Goal: Task Accomplishment & Management: Manage account settings

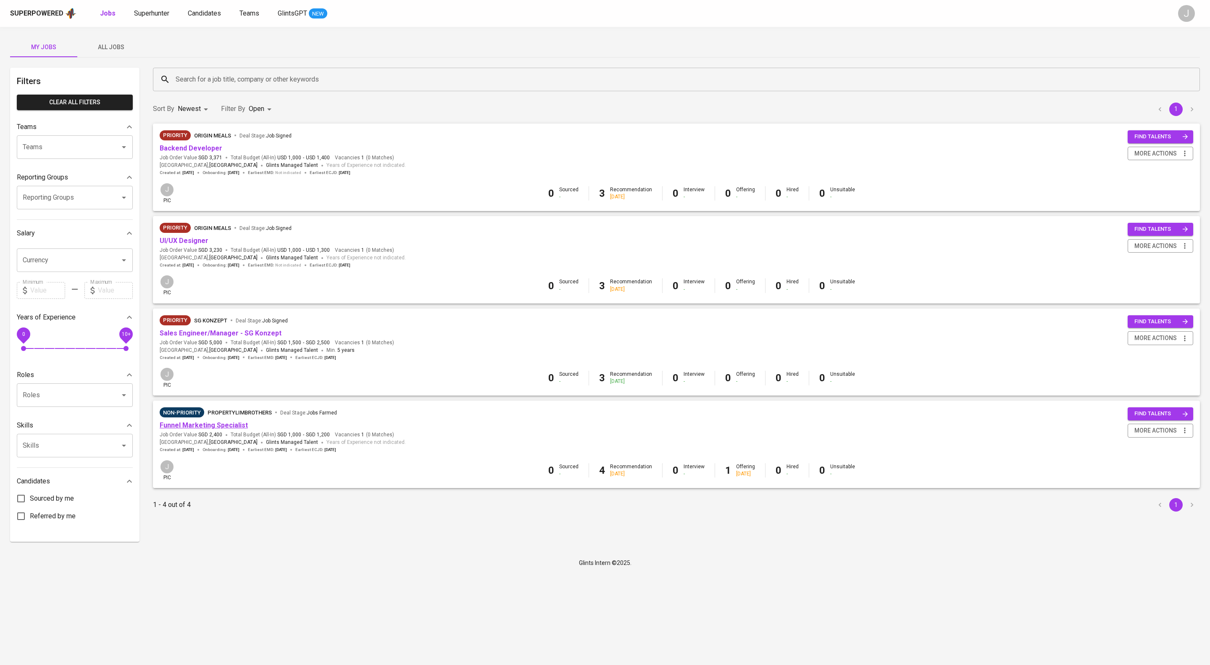
click at [248, 429] on link "Funnel Marketing Specialist" at bounding box center [204, 425] width 88 height 8
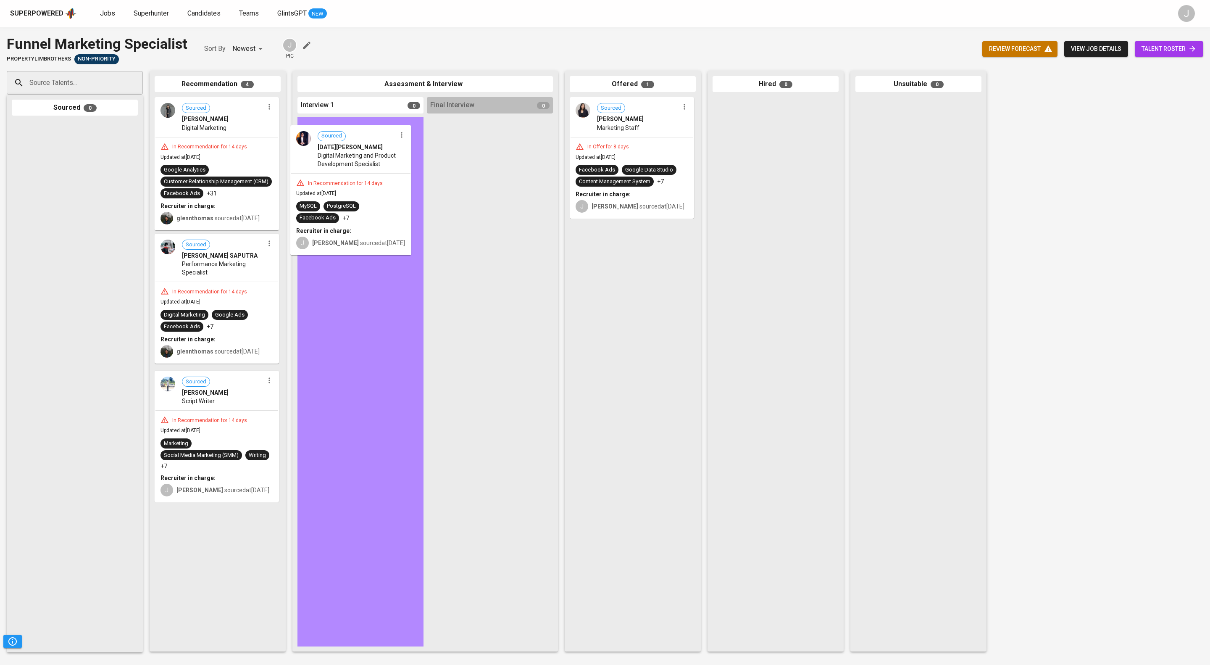
drag, startPoint x: 222, startPoint y: 358, endPoint x: 367, endPoint y: 150, distance: 253.2
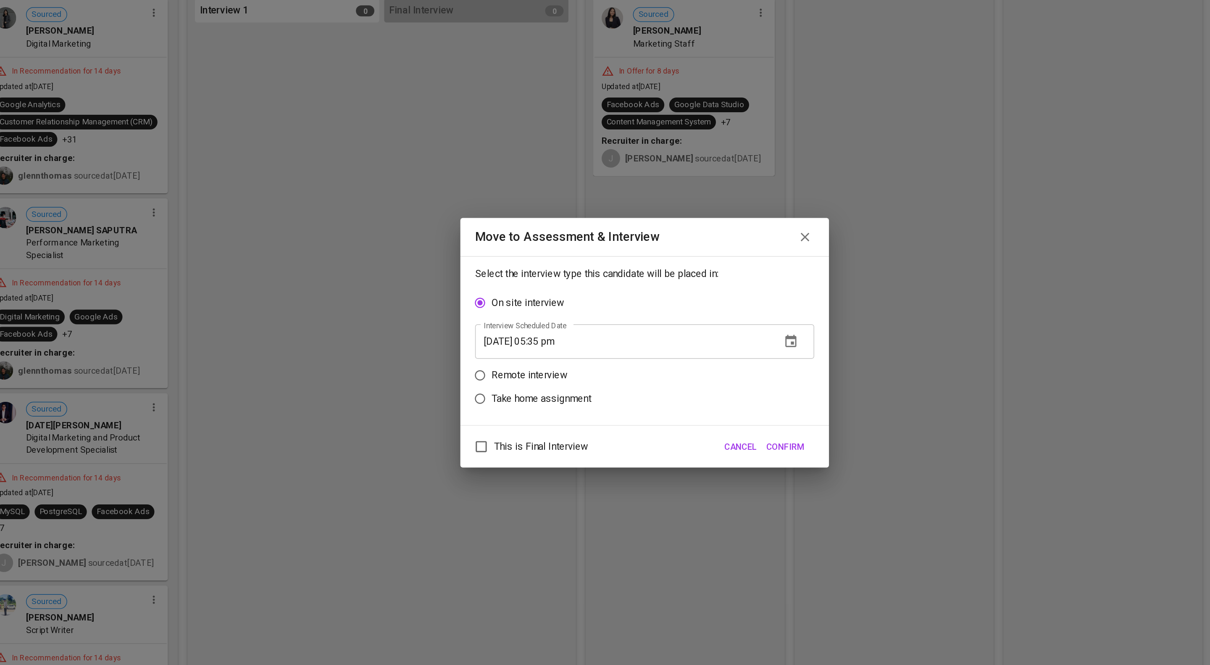
click at [515, 341] on input "08/20/2025 05:35 pm" at bounding box center [590, 332] width 203 height 24
click at [515, 358] on p "Remote interview" at bounding box center [526, 355] width 52 height 10
click at [500, 358] on input "Remote interview" at bounding box center [493, 355] width 16 height 16
radio input "true"
drag, startPoint x: 562, startPoint y: 349, endPoint x: 564, endPoint y: 354, distance: 5.5
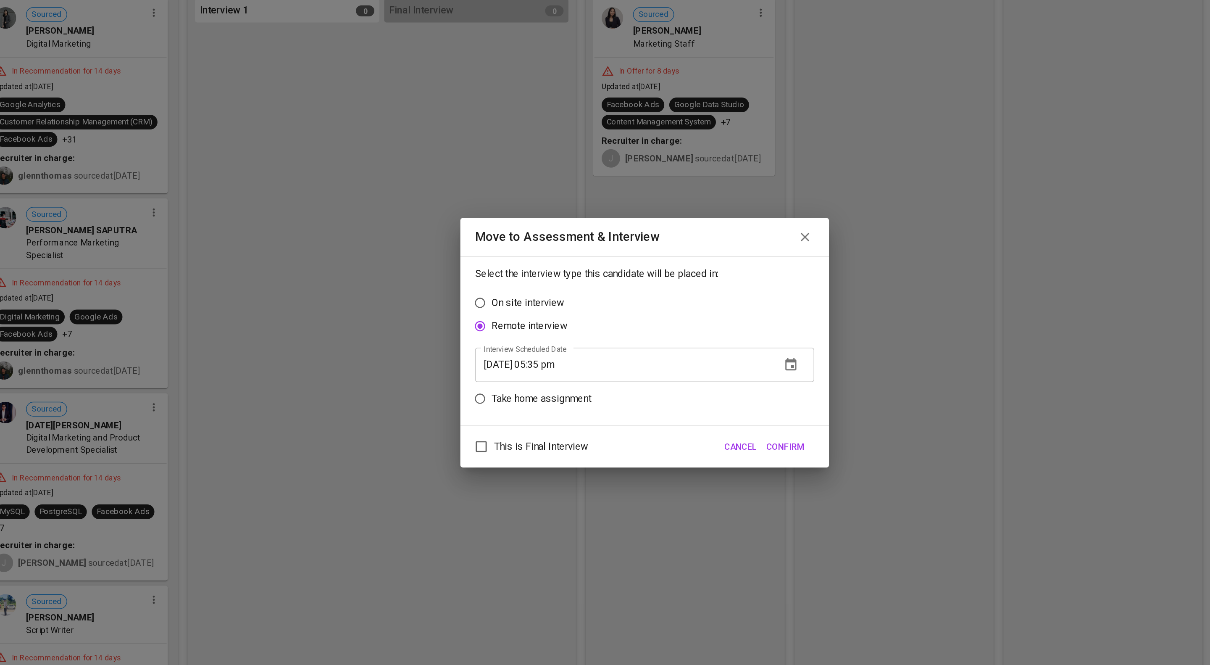
click at [563, 350] on input "08/20/2025 05:35 pm" at bounding box center [590, 348] width 203 height 24
type input "08/20/2025 04:36 pm"
click at [566, 408] on span "This is Final Interview" at bounding box center [534, 403] width 64 height 10
click at [502, 412] on input "This is Final Interview" at bounding box center [494, 404] width 18 height 18
checkbox input "true"
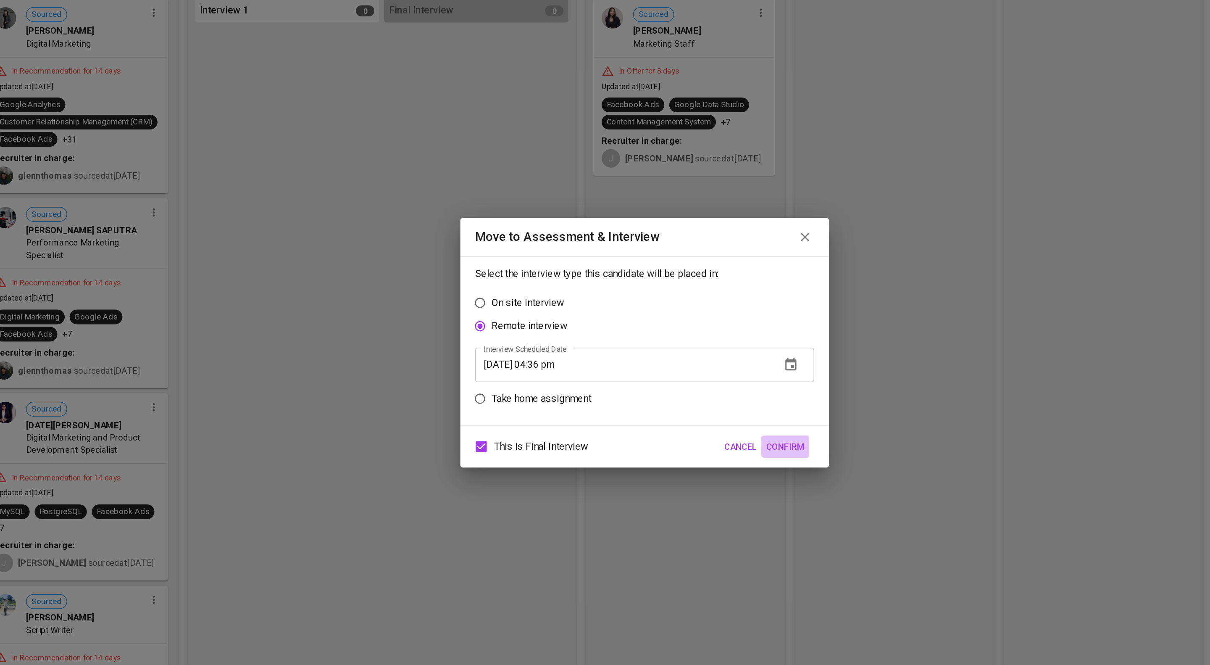
click at [700, 409] on span "Confirm" at bounding box center [701, 403] width 26 height 11
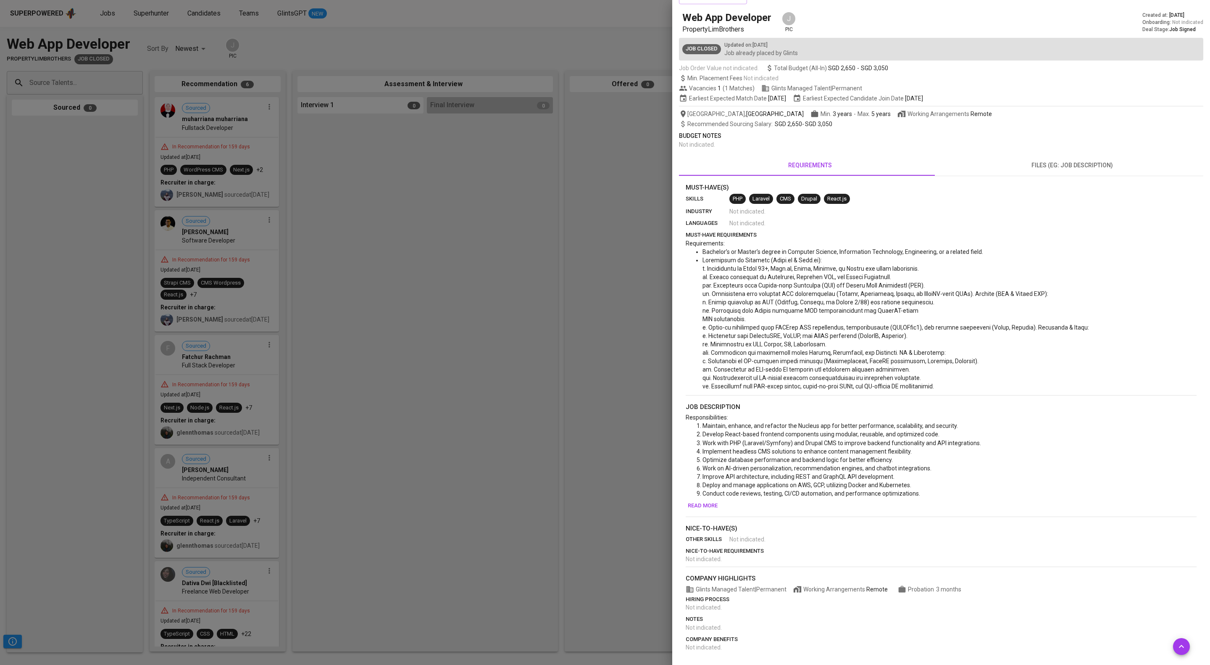
scroll to position [173, 0]
click at [718, 501] on span "Read more" at bounding box center [703, 506] width 30 height 10
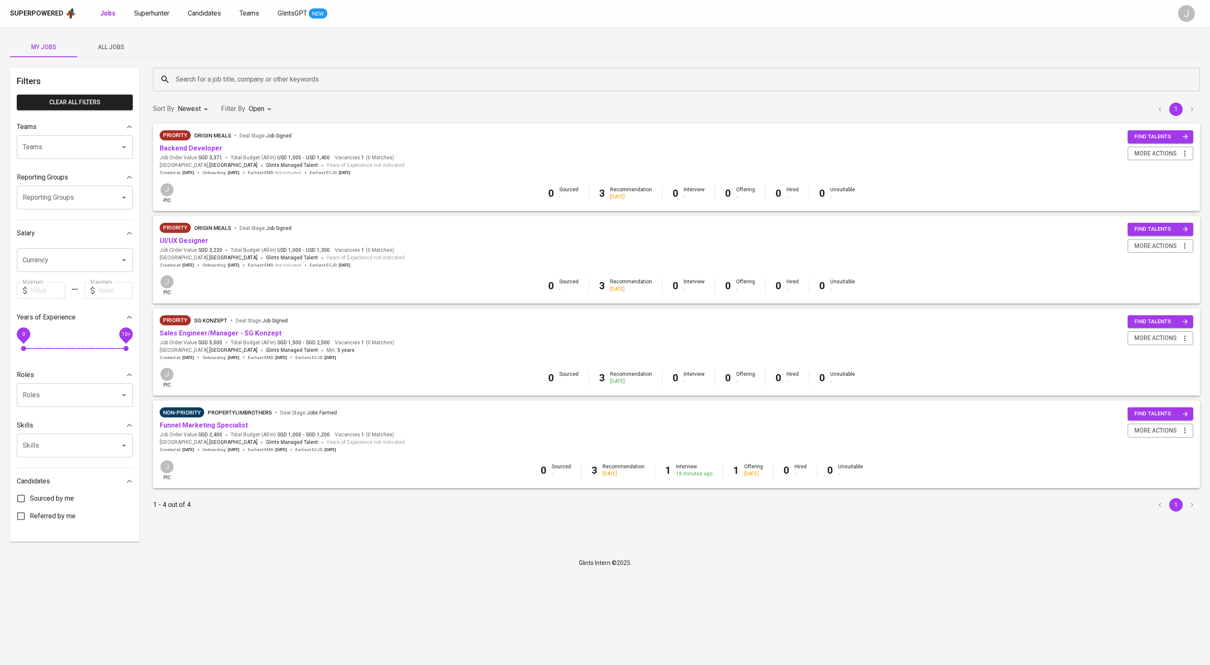
click at [156, 20] on div "Superpowered Jobs Superhunter Candidates Teams GlintsGPT NEW J" at bounding box center [605, 13] width 1210 height 27
click at [159, 11] on span "Superhunter" at bounding box center [151, 13] width 35 height 8
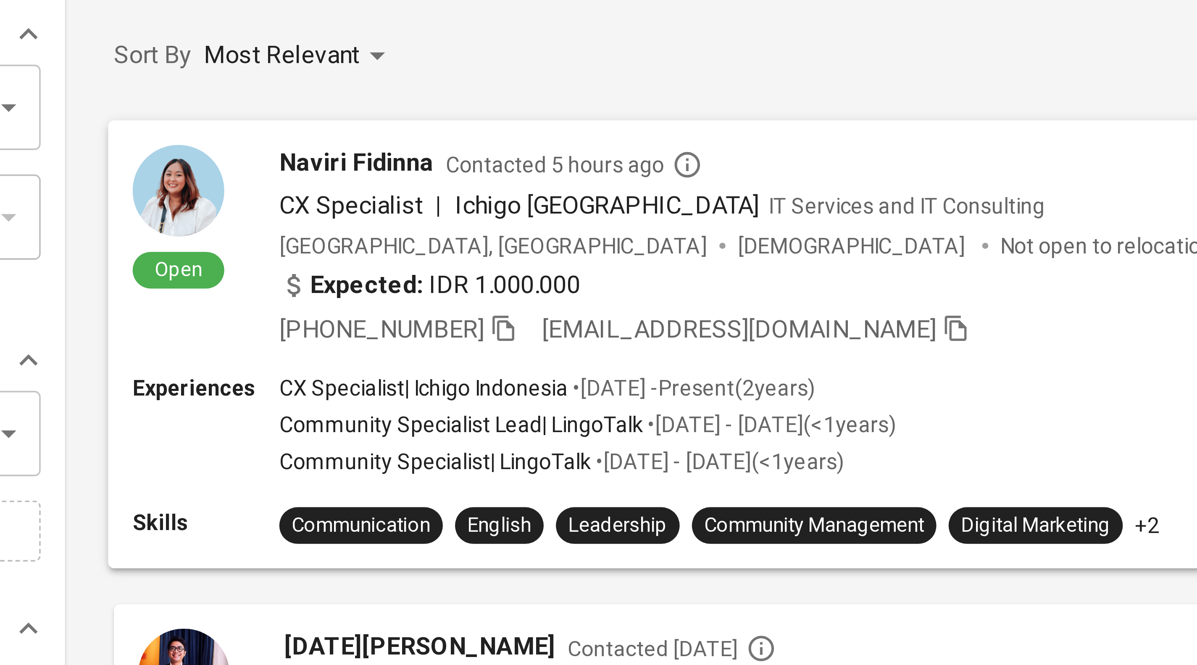
click at [397, 158] on div "[GEOGRAPHIC_DATA], Depok [DEMOGRAPHIC_DATA] Not open to relocation" at bounding box center [654, 154] width 911 height 8
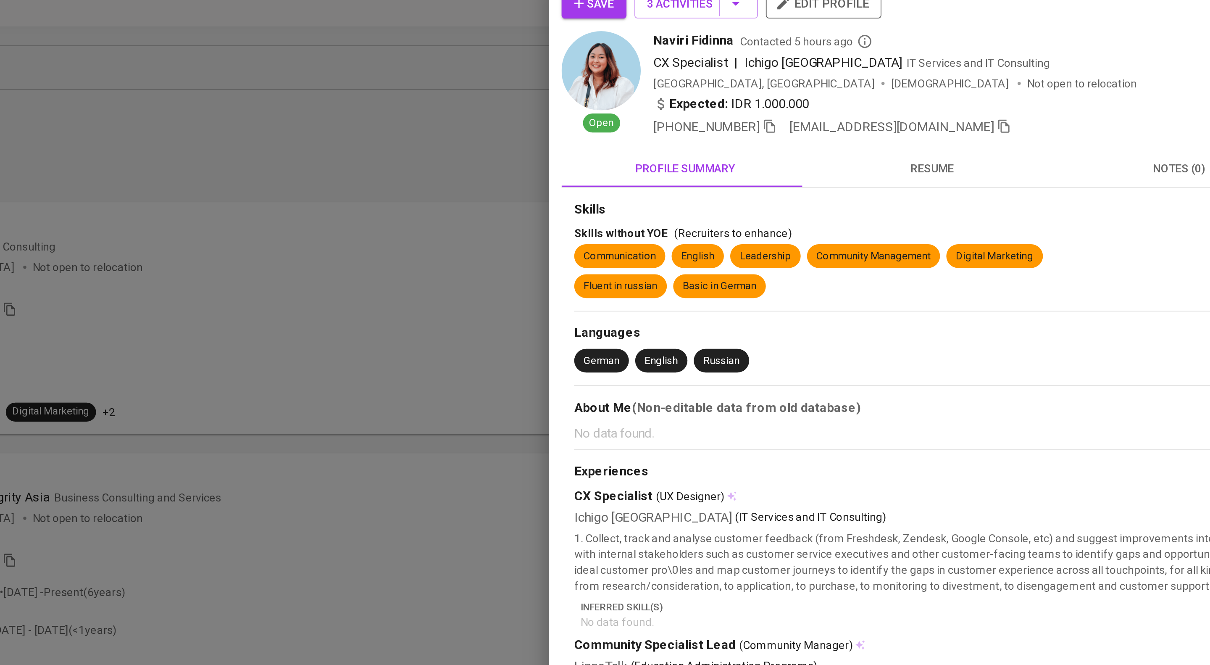
click at [872, 108] on span "resume" at bounding box center [875, 102] width 121 height 11
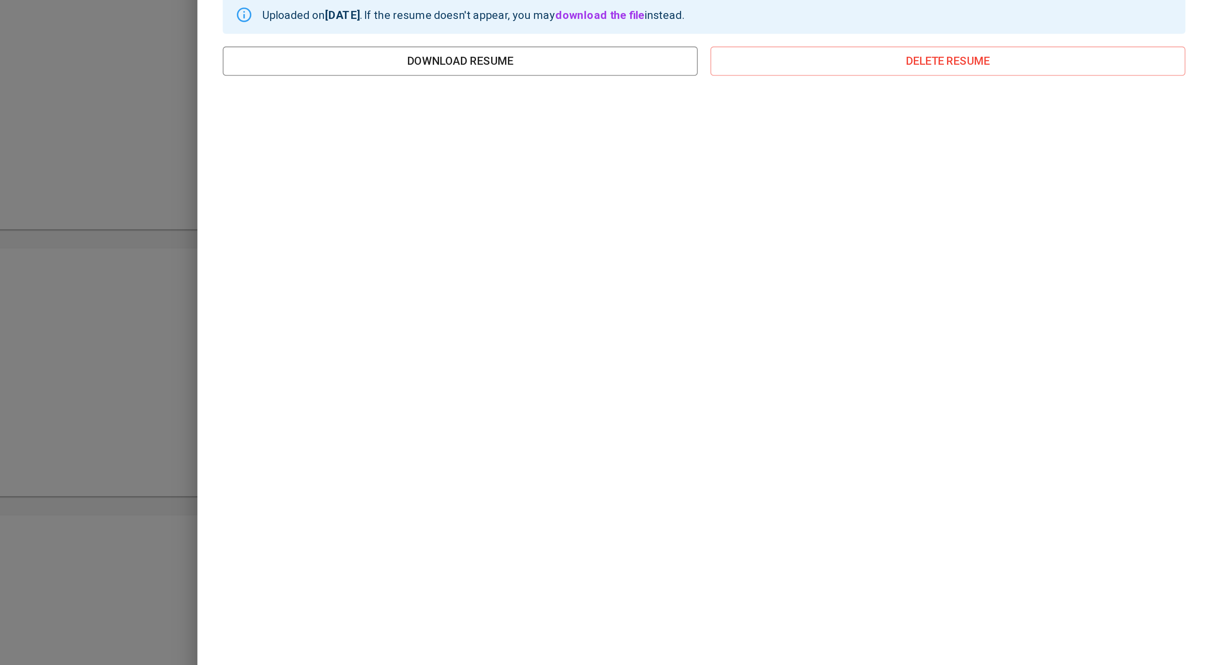
click at [610, 231] on div at bounding box center [605, 332] width 1210 height 665
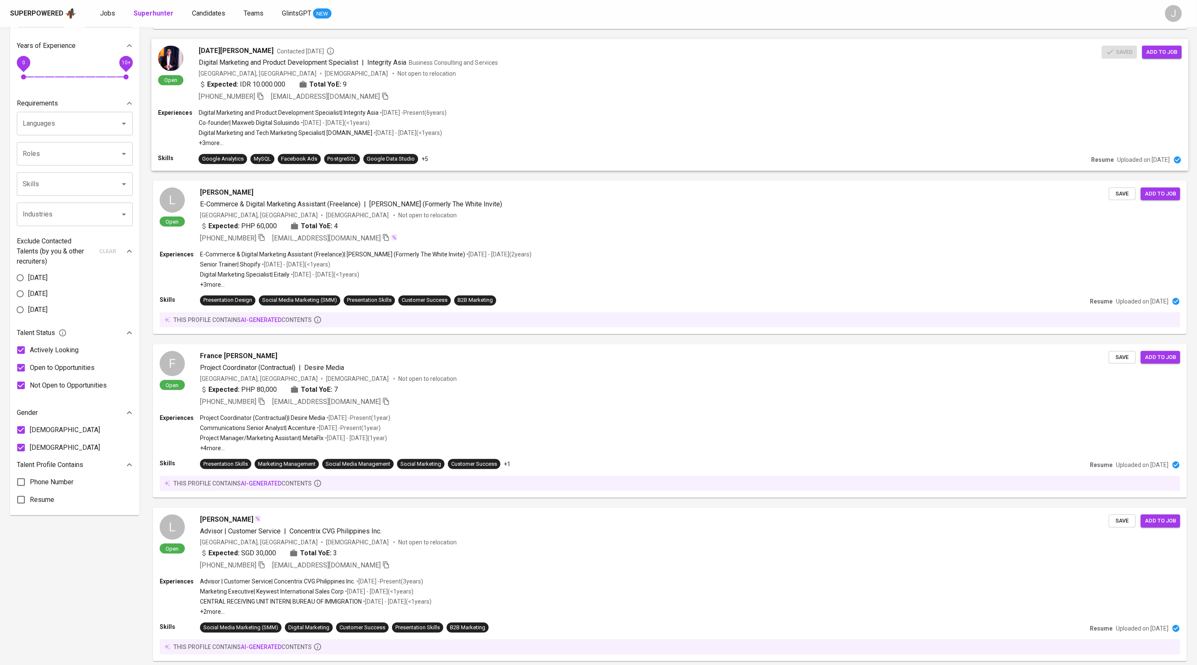
scroll to position [195, 0]
